Goal: Entertainment & Leisure: Consume media (video, audio)

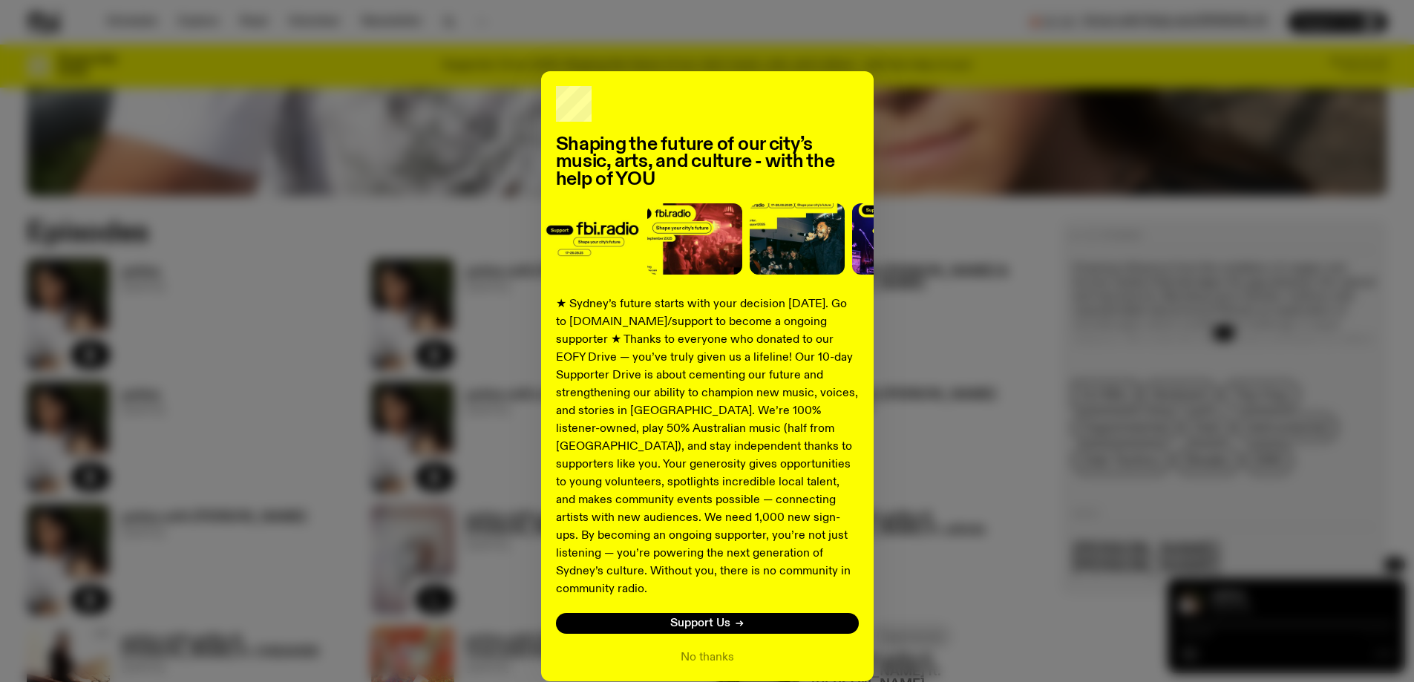
scroll to position [53, 0]
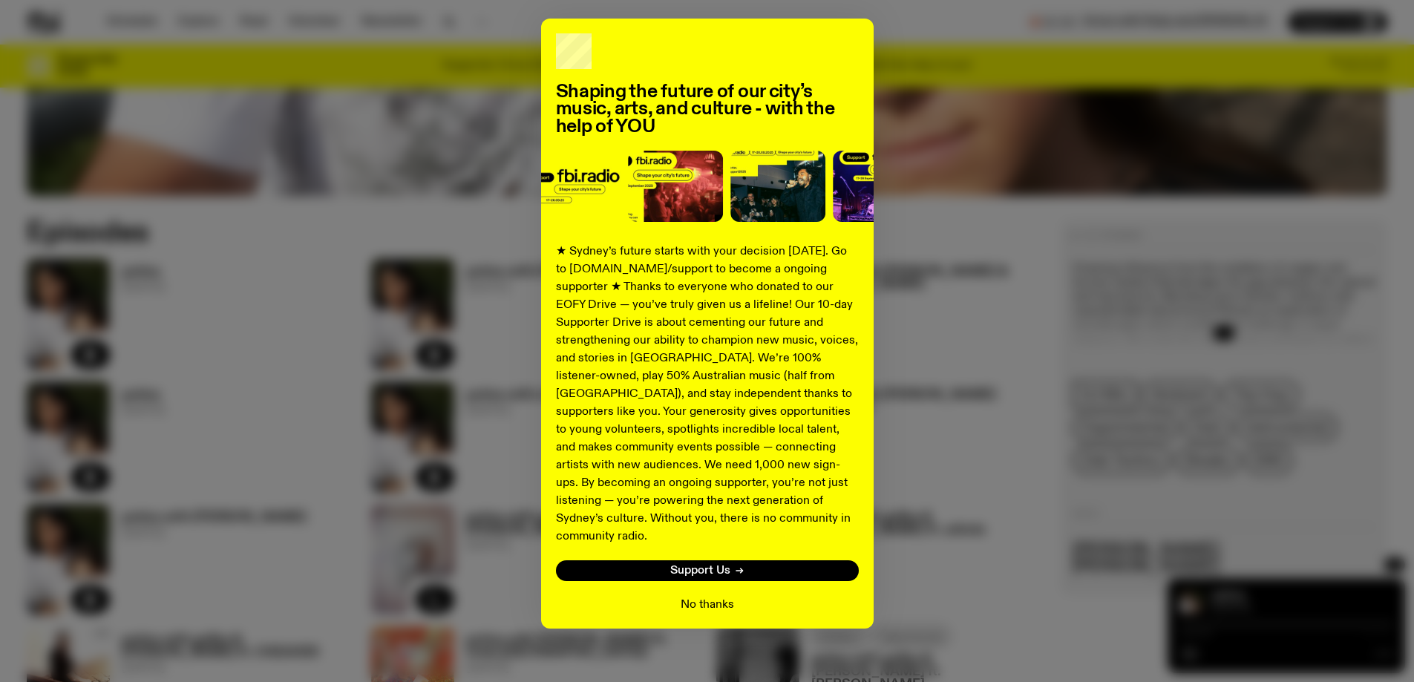
click at [702, 596] on button "No thanks" at bounding box center [707, 605] width 53 height 18
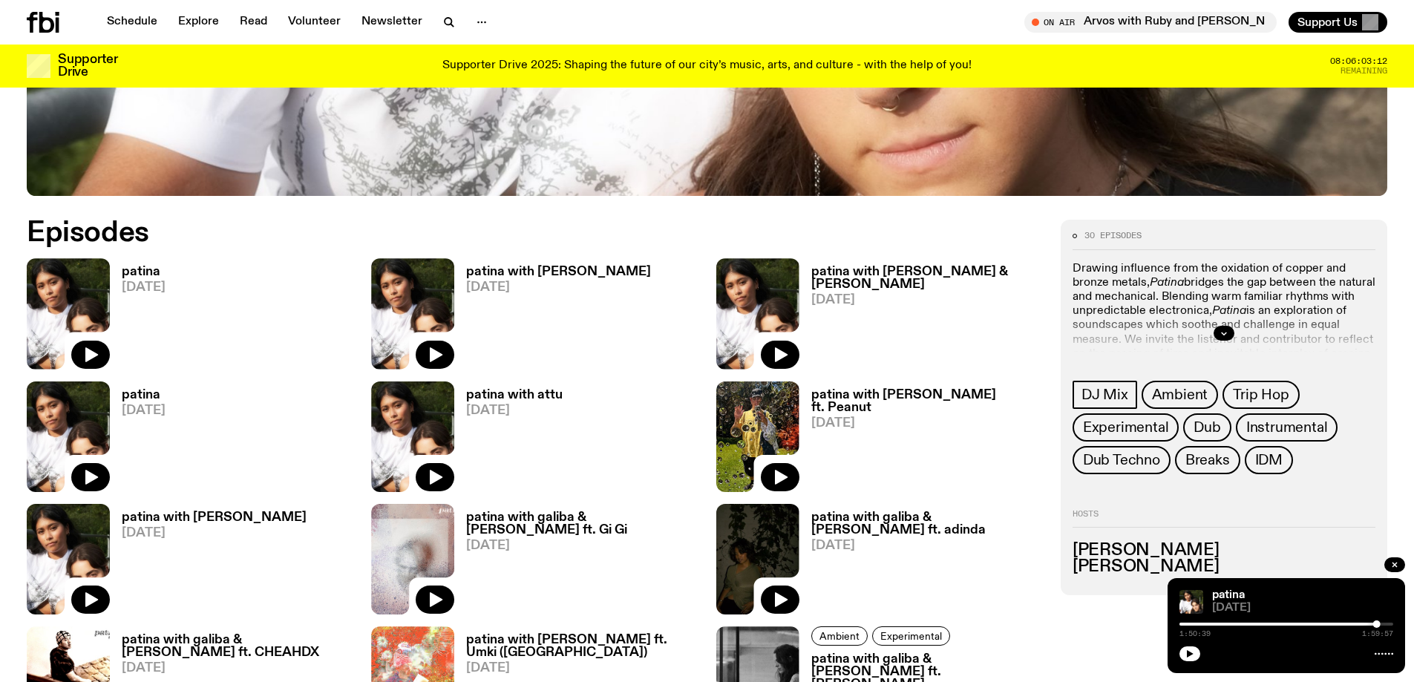
click at [146, 281] on span "[DATE]" at bounding box center [144, 287] width 44 height 13
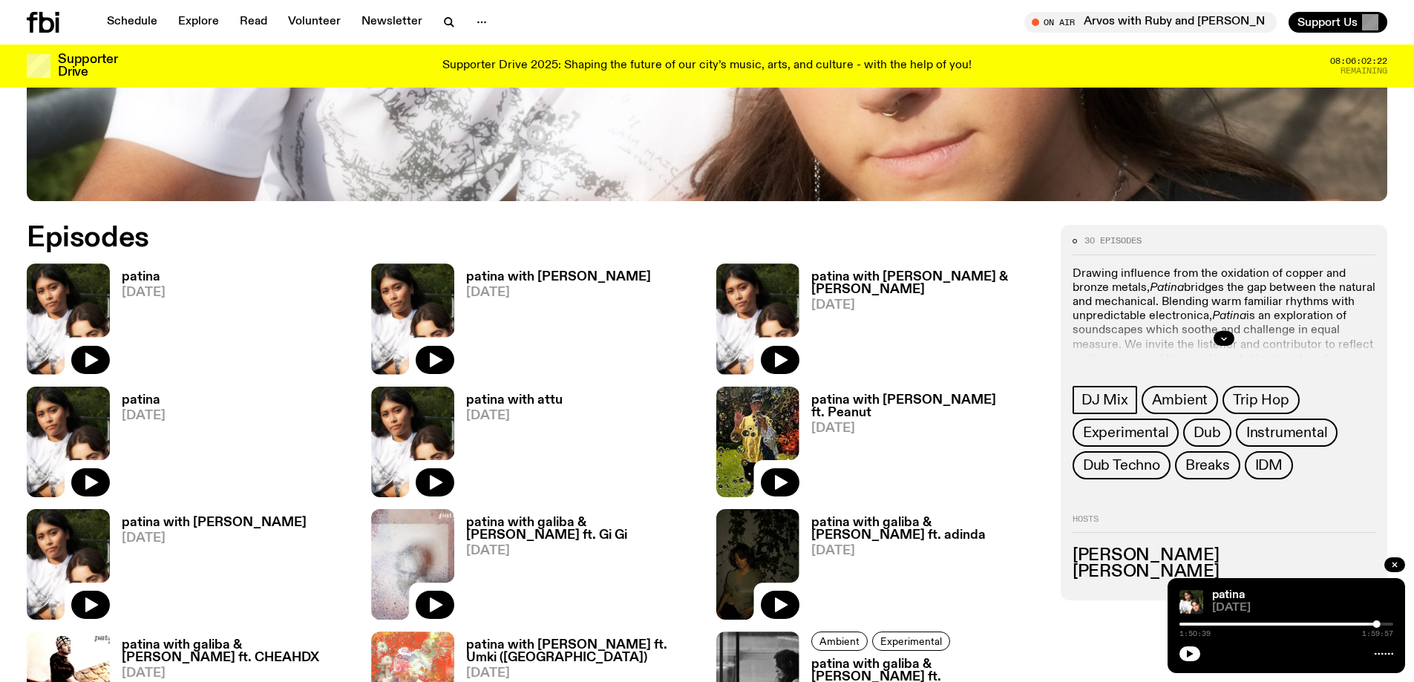
scroll to position [768, 0]
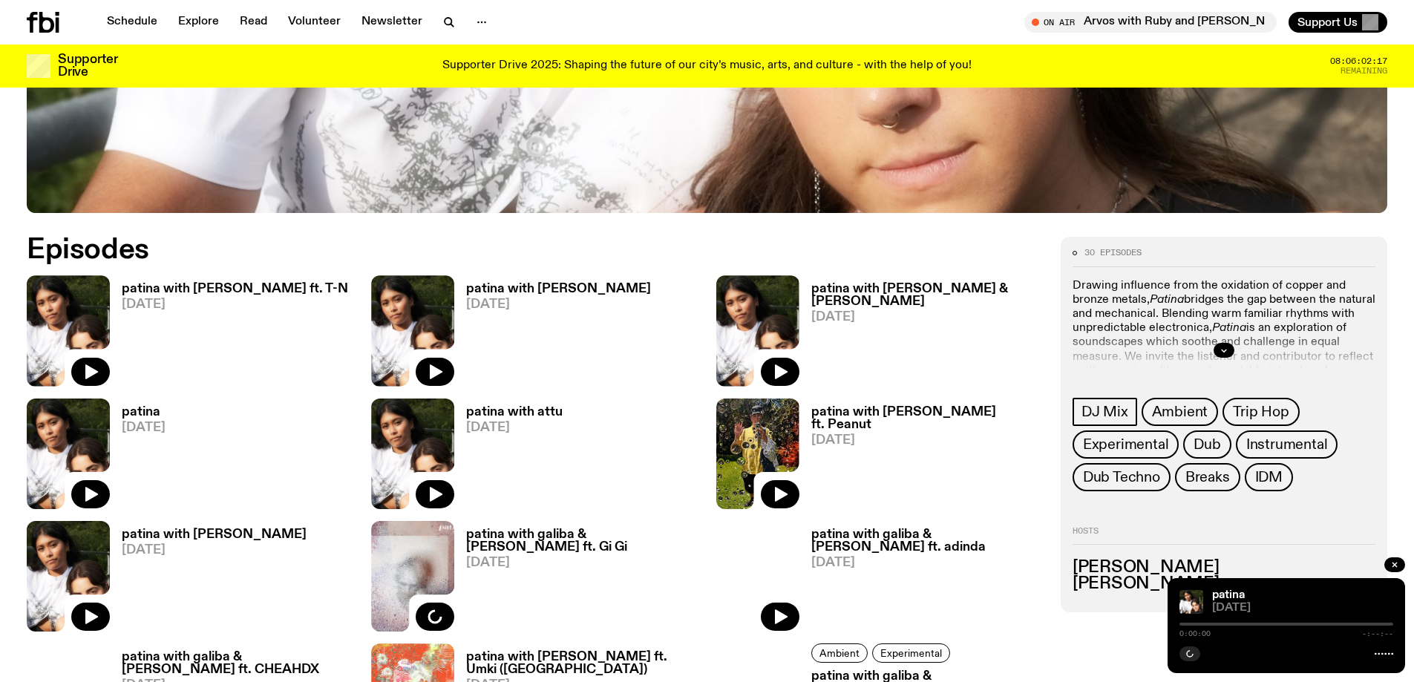
scroll to position [762, 0]
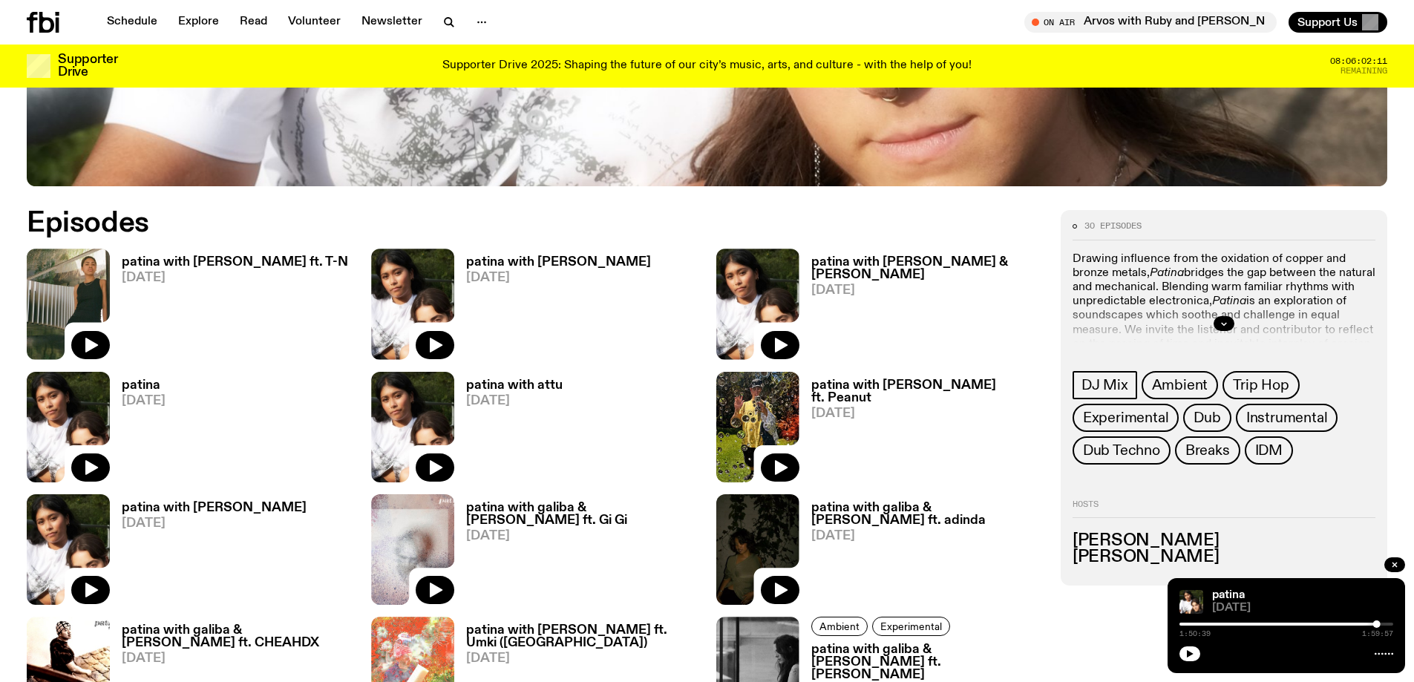
scroll to position [780, 0]
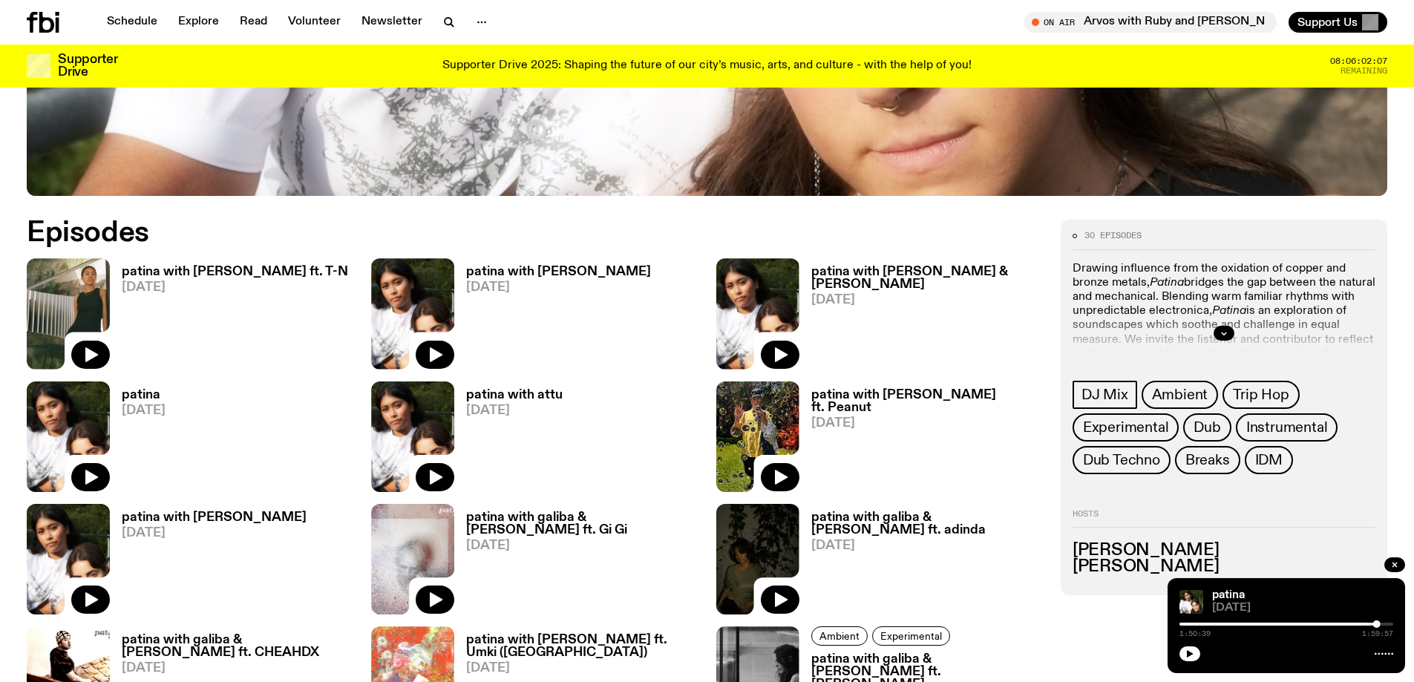
click at [960, 273] on h3 "patina with [PERSON_NAME] & [PERSON_NAME]" at bounding box center [927, 278] width 232 height 25
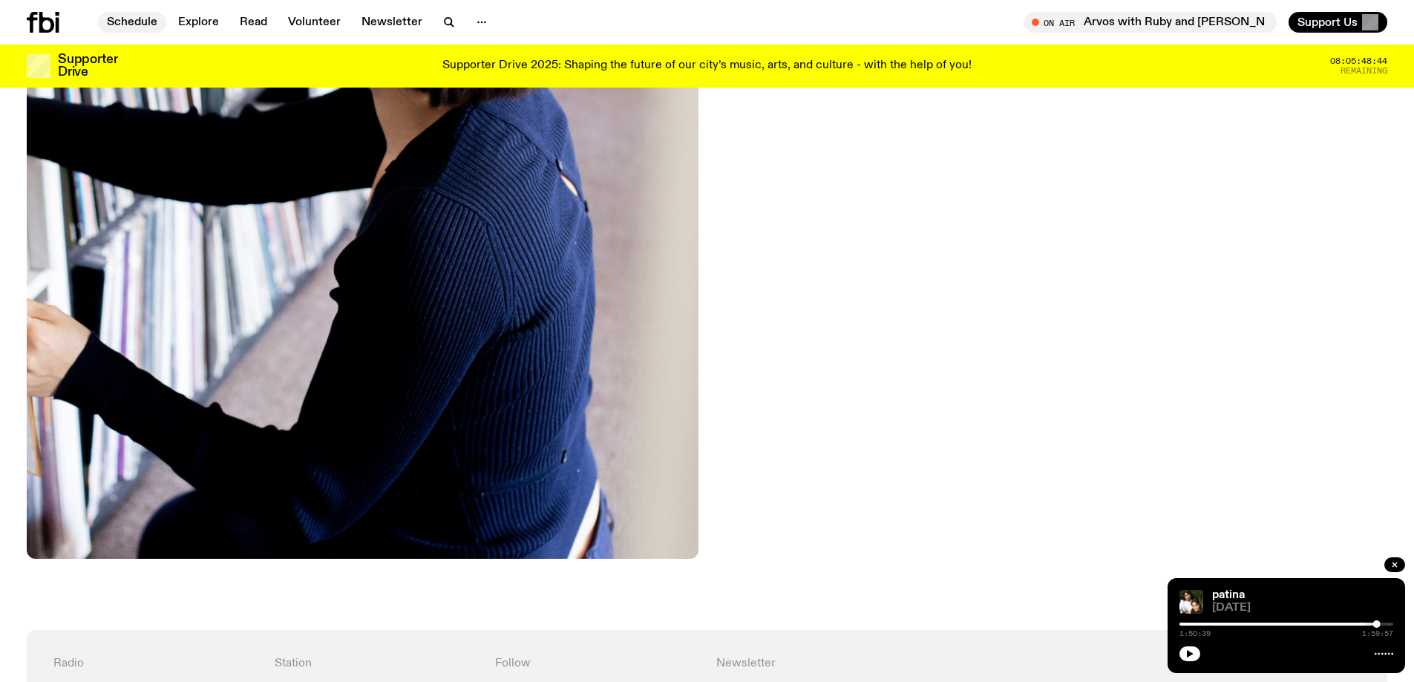
scroll to position [675, 0]
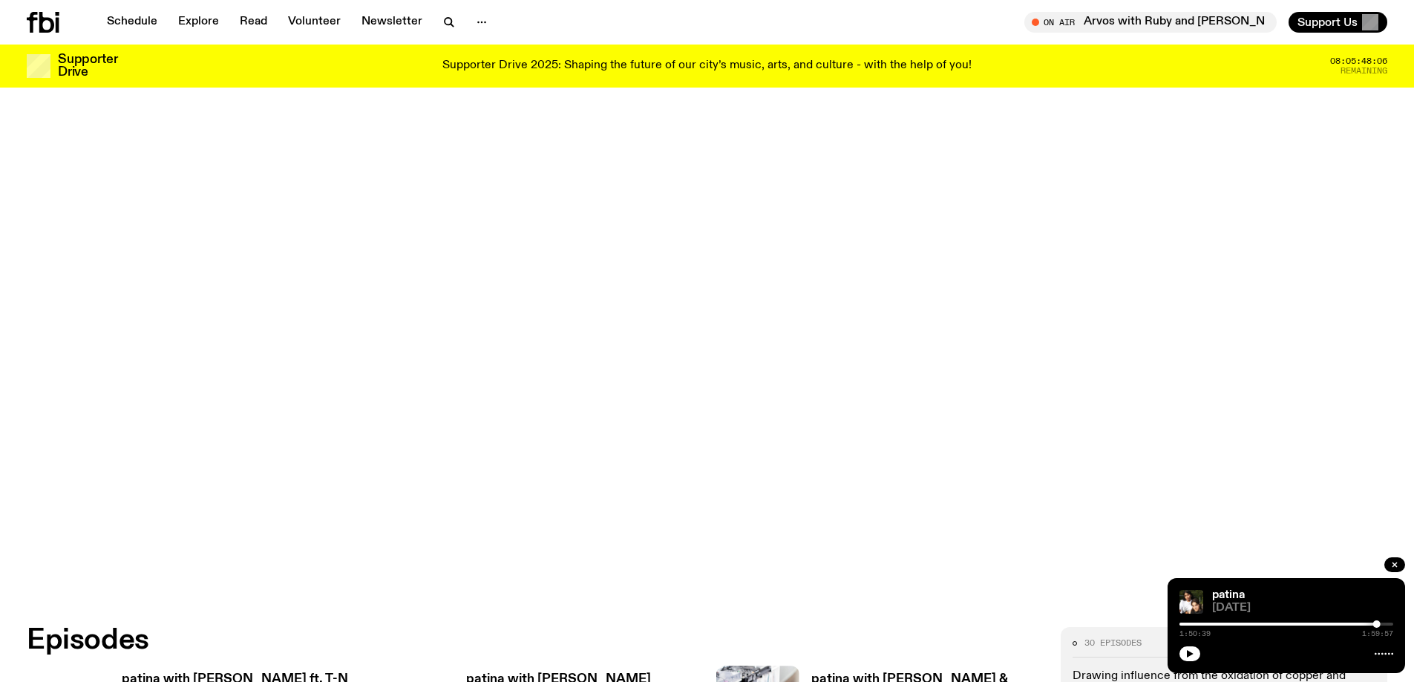
scroll to position [868, 0]
